Goal: Manage account settings

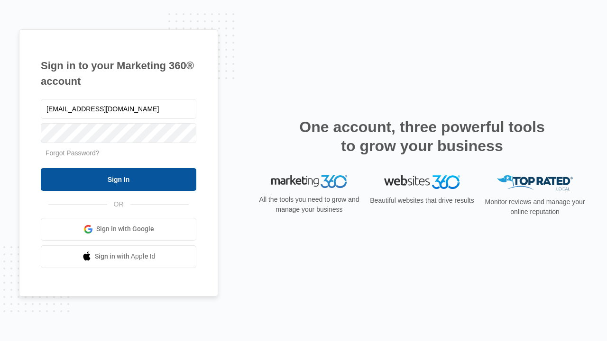
click at [119, 179] on input "Sign In" at bounding box center [119, 179] width 156 height 23
